Goal: Task Accomplishment & Management: Complete application form

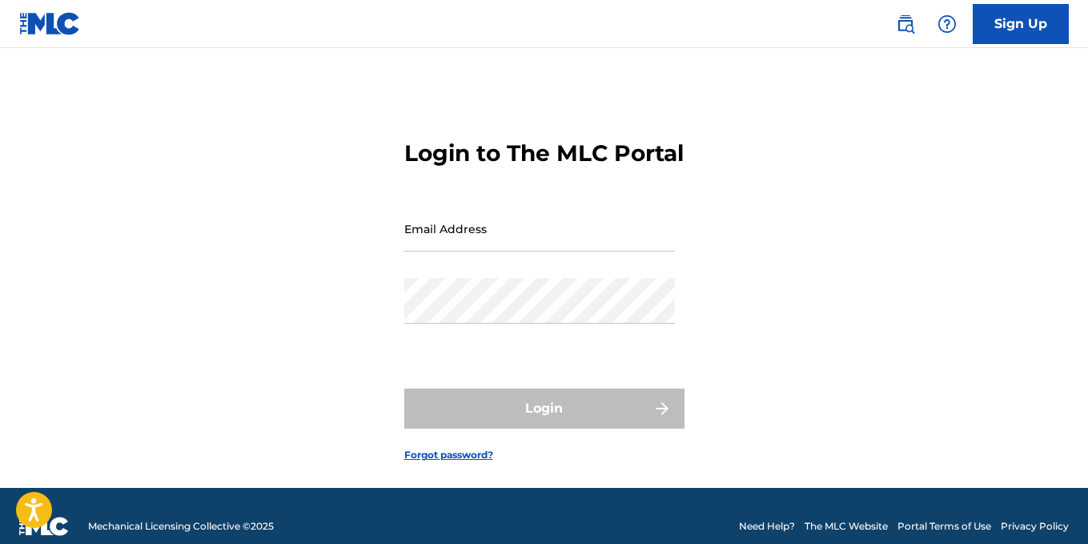
click at [535, 251] on input "Email Address" at bounding box center [539, 229] width 271 height 46
type input "[EMAIL_ADDRESS][DOMAIN_NAME]"
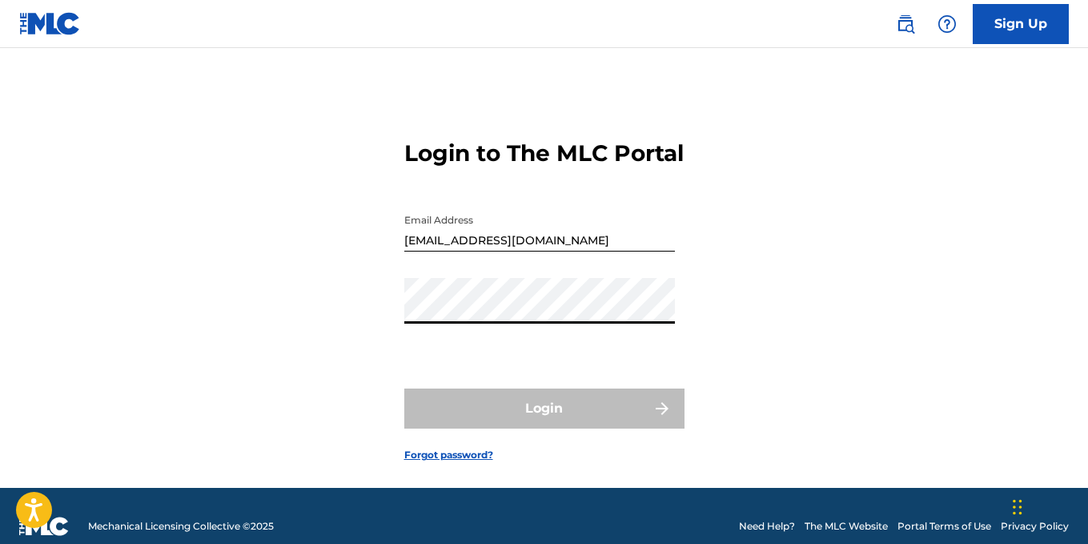
click at [161, 321] on div "Login to The MLC Portal Email Address [EMAIL_ADDRESS][DOMAIN_NAME] Password Log…" at bounding box center [544, 288] width 1088 height 400
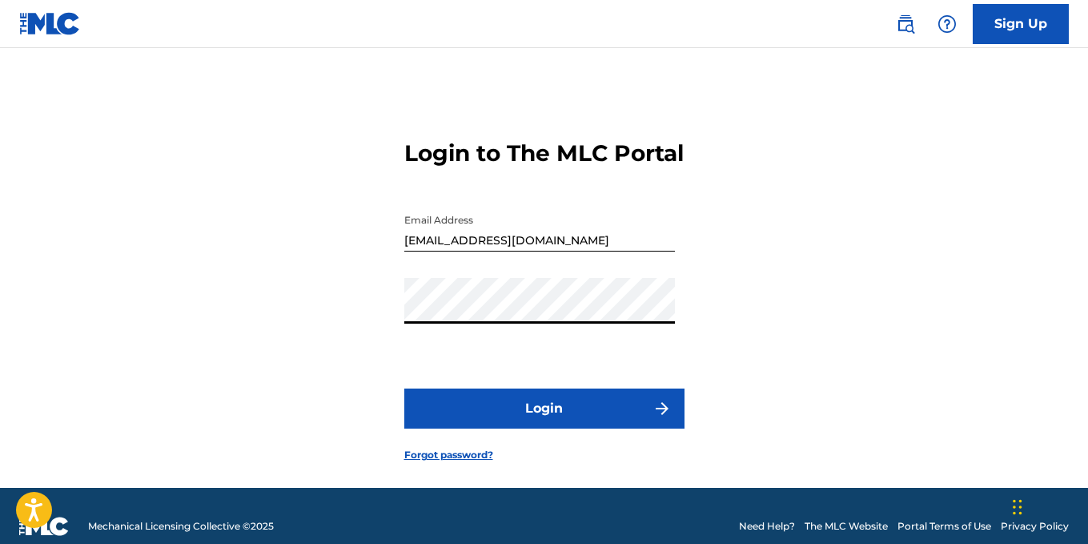
click at [529, 422] on button "Login" at bounding box center [544, 408] width 280 height 40
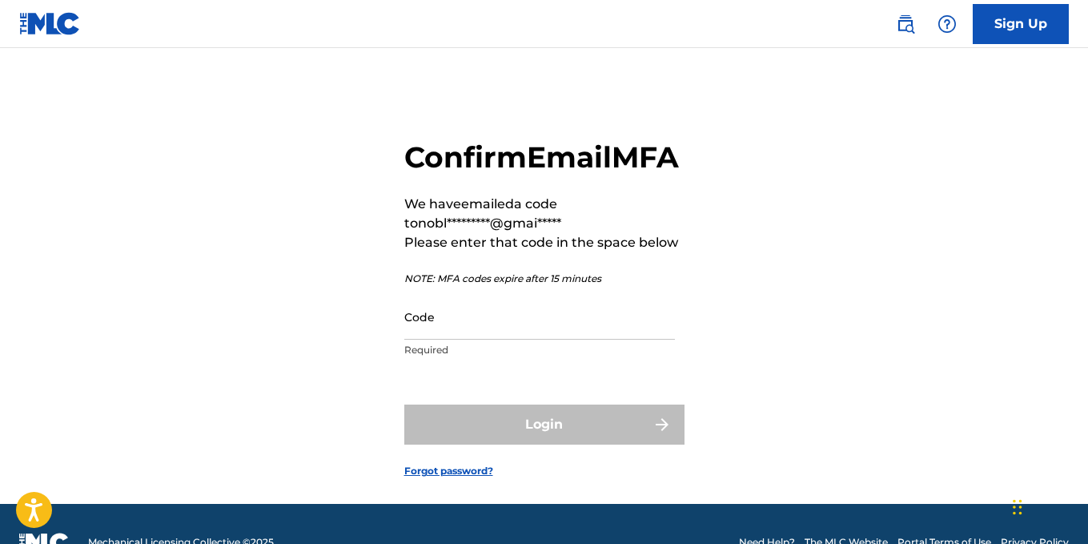
click at [521, 340] on input "Code" at bounding box center [539, 317] width 271 height 46
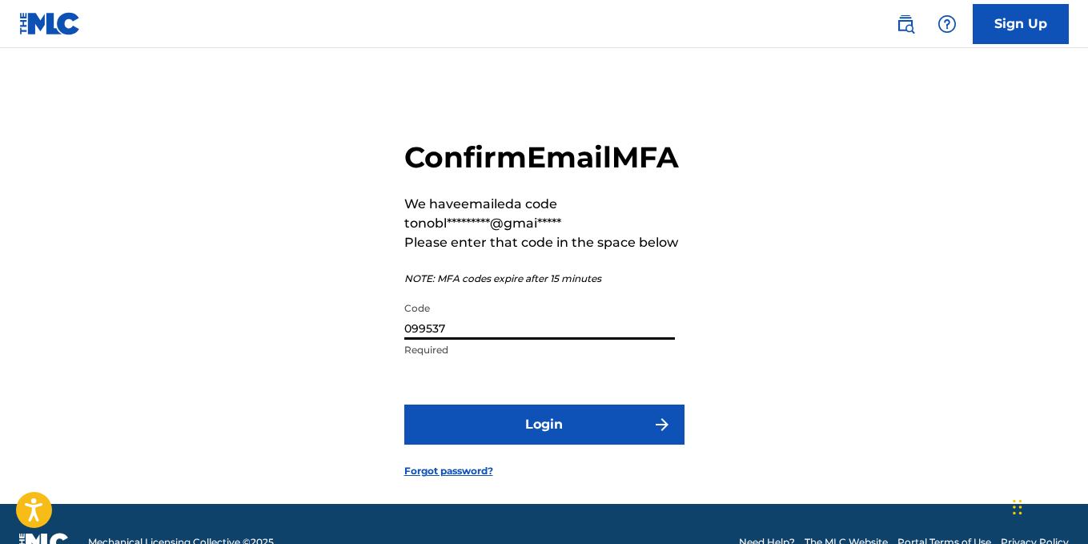
type input "099537"
click at [570, 445] on button "Login" at bounding box center [544, 424] width 280 height 40
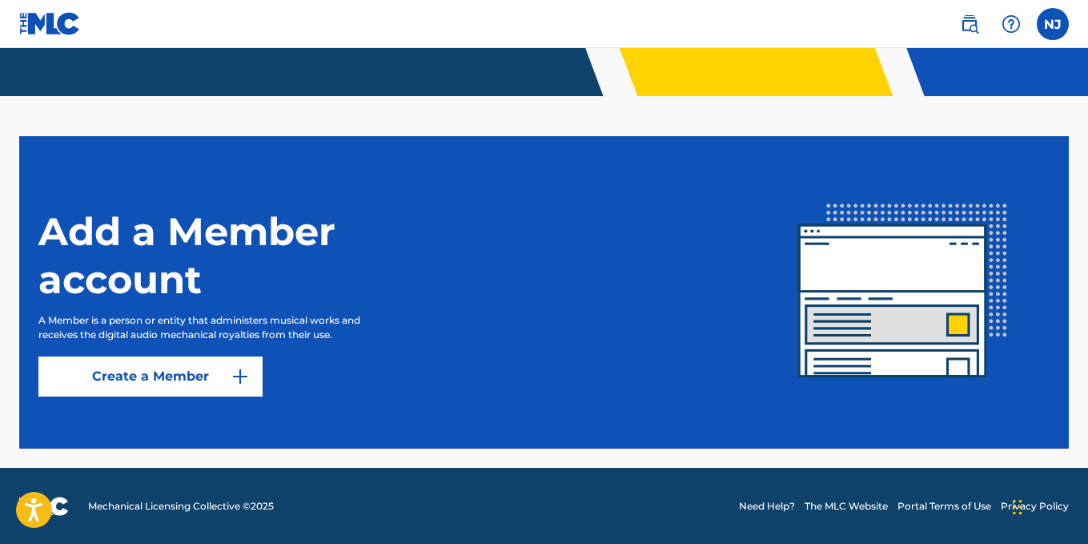
scroll to position [374, 0]
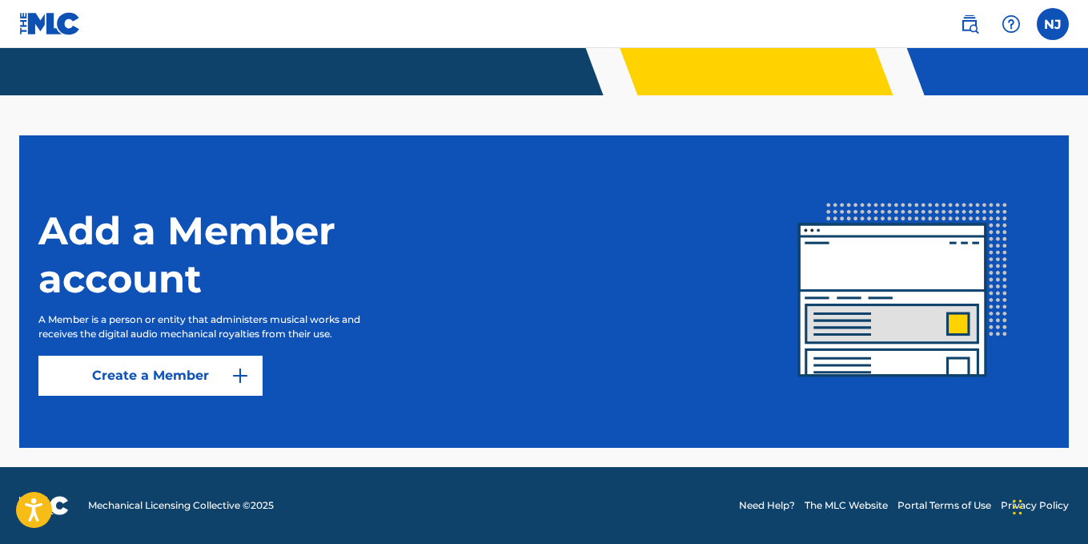
click at [1062, 26] on label at bounding box center [1053, 24] width 32 height 32
click at [1053, 24] on input "NJ [PERSON_NAME] [PERSON_NAME][EMAIL_ADDRESS][DOMAIN_NAME] Notification Prefere…" at bounding box center [1053, 24] width 0 height 0
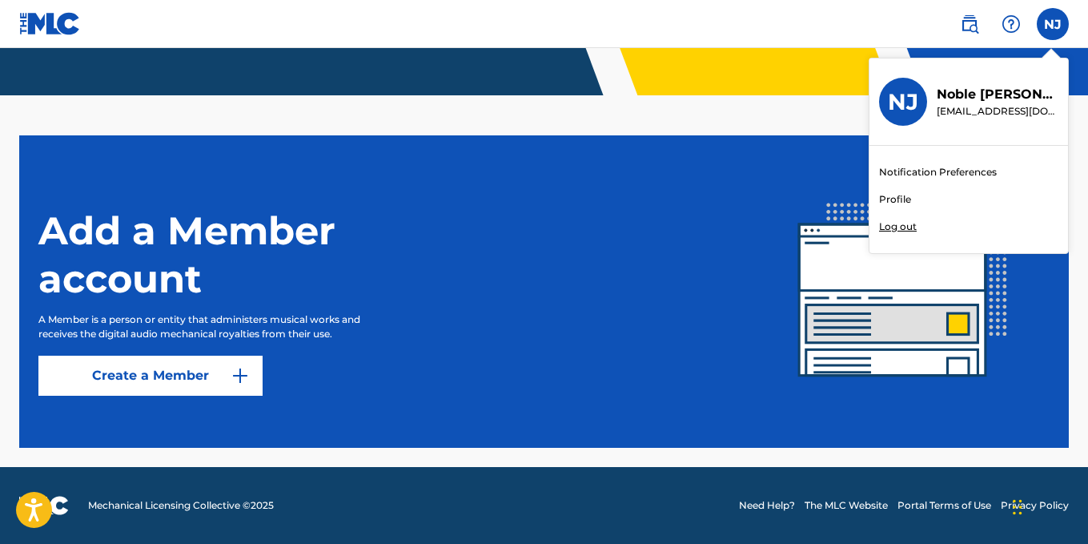
click at [895, 200] on link "Profile" at bounding box center [895, 199] width 32 height 14
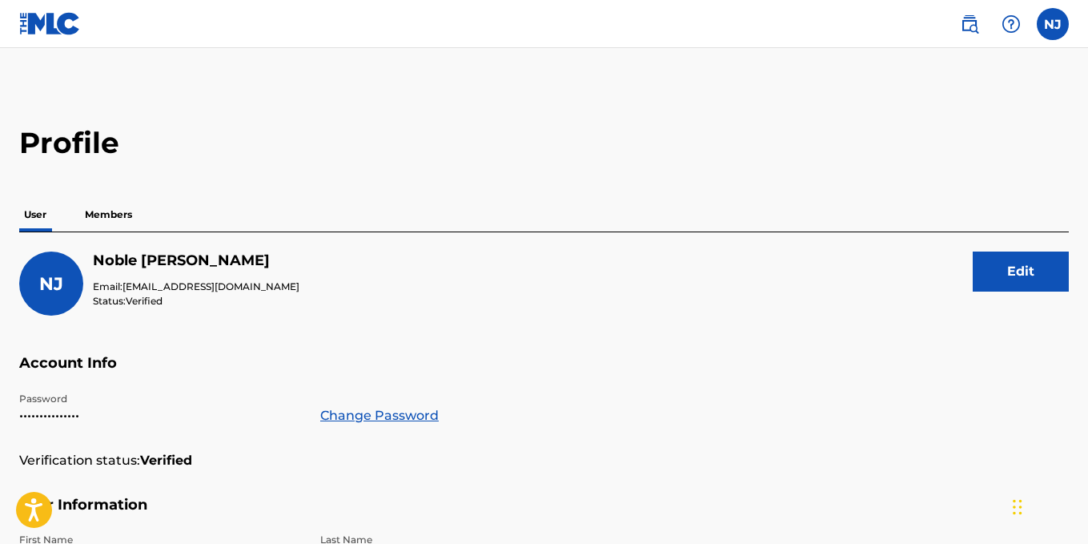
scroll to position [374, 0]
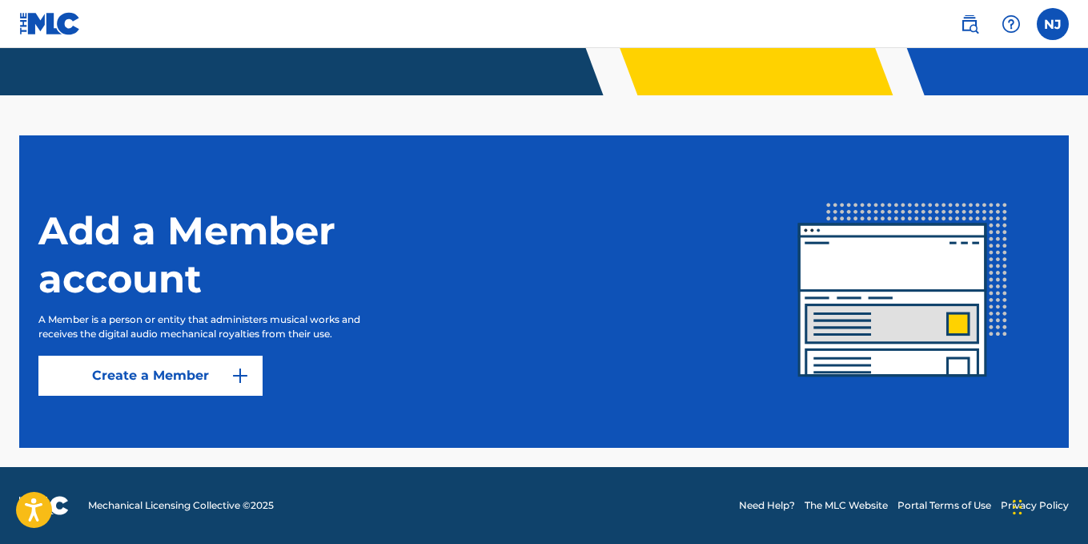
click at [38, 25] on img at bounding box center [50, 23] width 62 height 23
click at [167, 376] on link "Create a Member" at bounding box center [150, 376] width 224 height 40
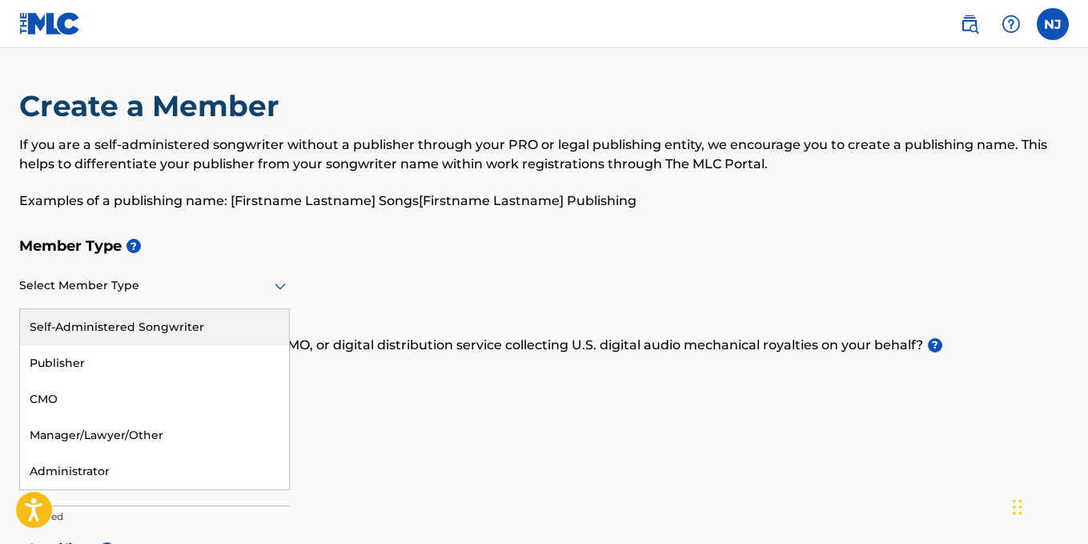
click at [254, 292] on div at bounding box center [154, 286] width 271 height 20
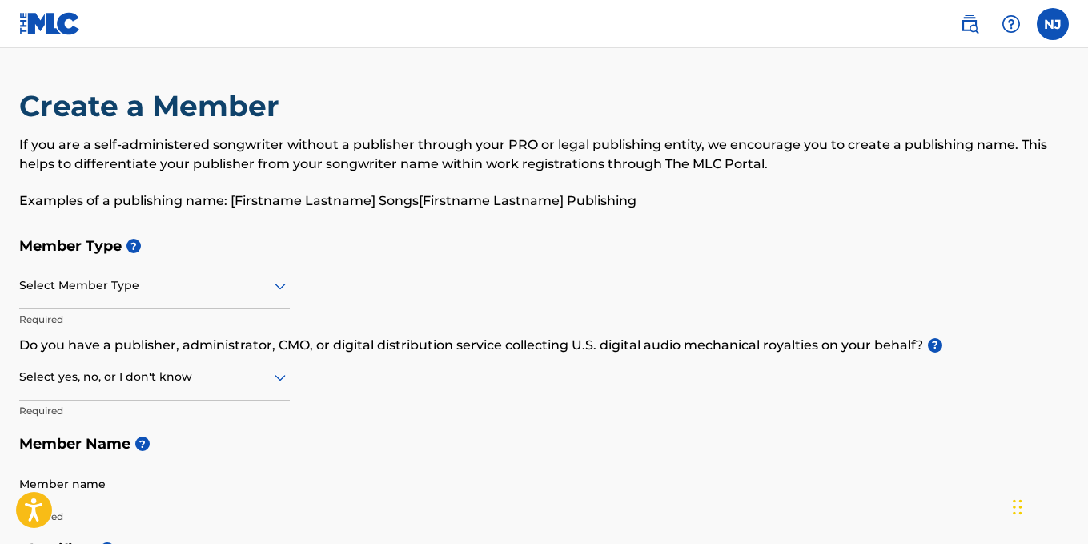
click at [548, 253] on h5 "Member Type ?" at bounding box center [544, 246] width 1050 height 34
click at [262, 380] on div at bounding box center [154, 377] width 271 height 20
click at [109, 384] on div at bounding box center [154, 377] width 271 height 20
click at [113, 453] on div "No" at bounding box center [154, 455] width 269 height 36
